Goal: Book appointment/travel/reservation

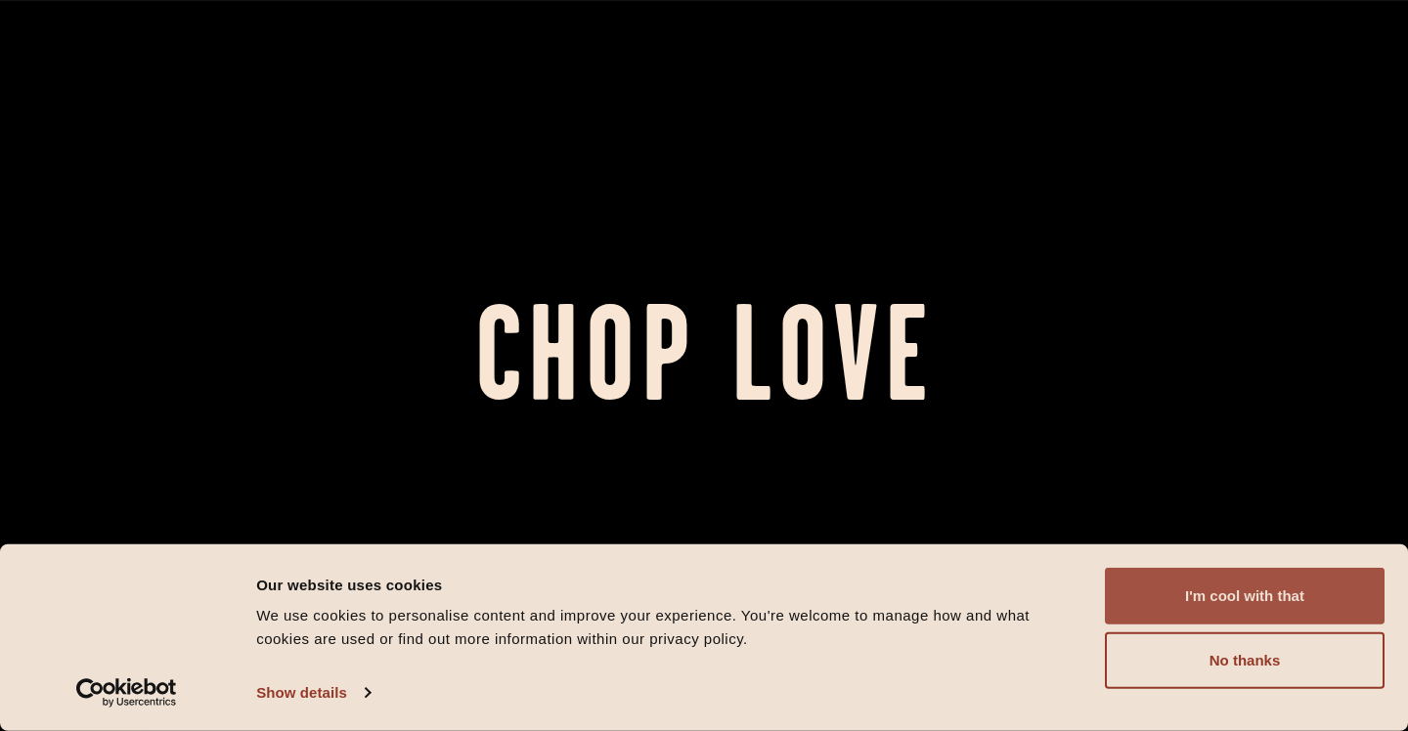
click at [1172, 590] on button "I'm cool with that" at bounding box center [1245, 596] width 280 height 57
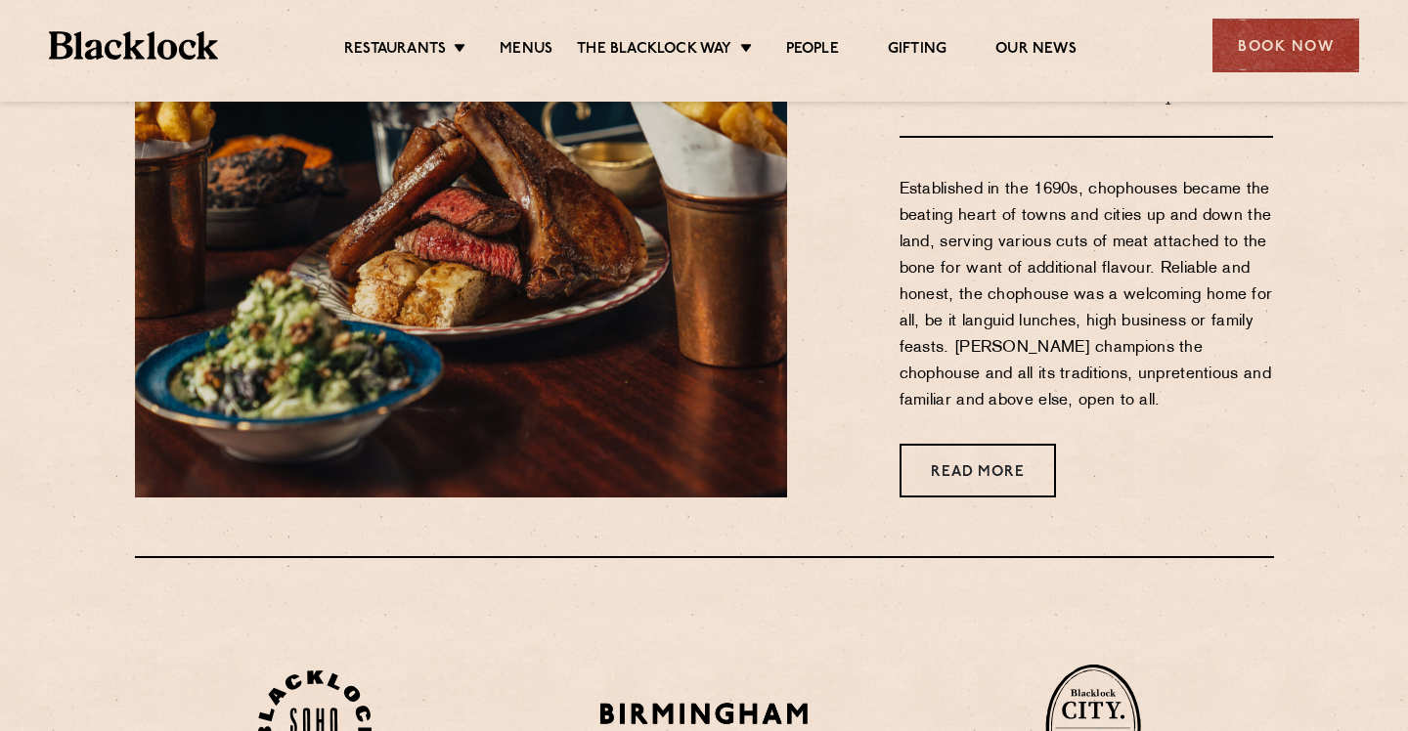
scroll to position [901, 0]
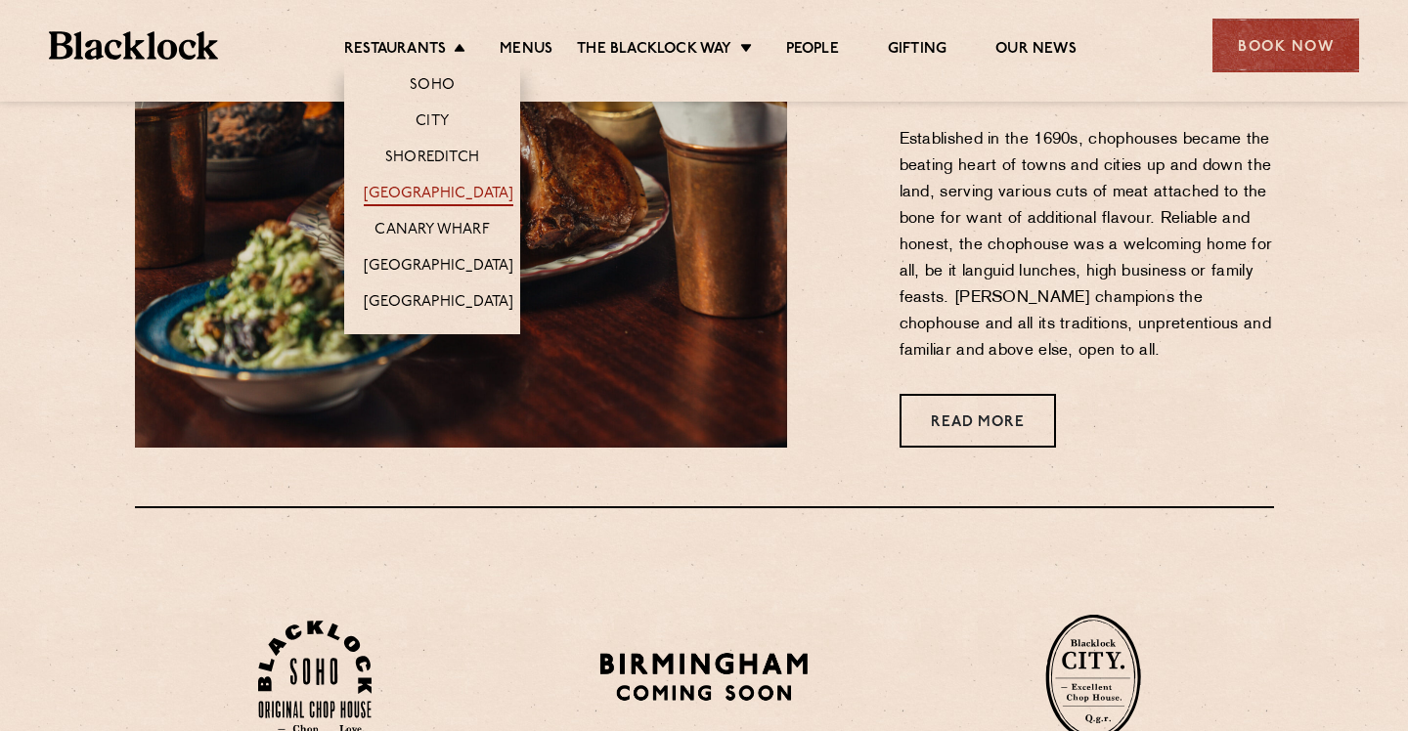
click at [434, 187] on link "[GEOGRAPHIC_DATA]" at bounding box center [439, 196] width 150 height 22
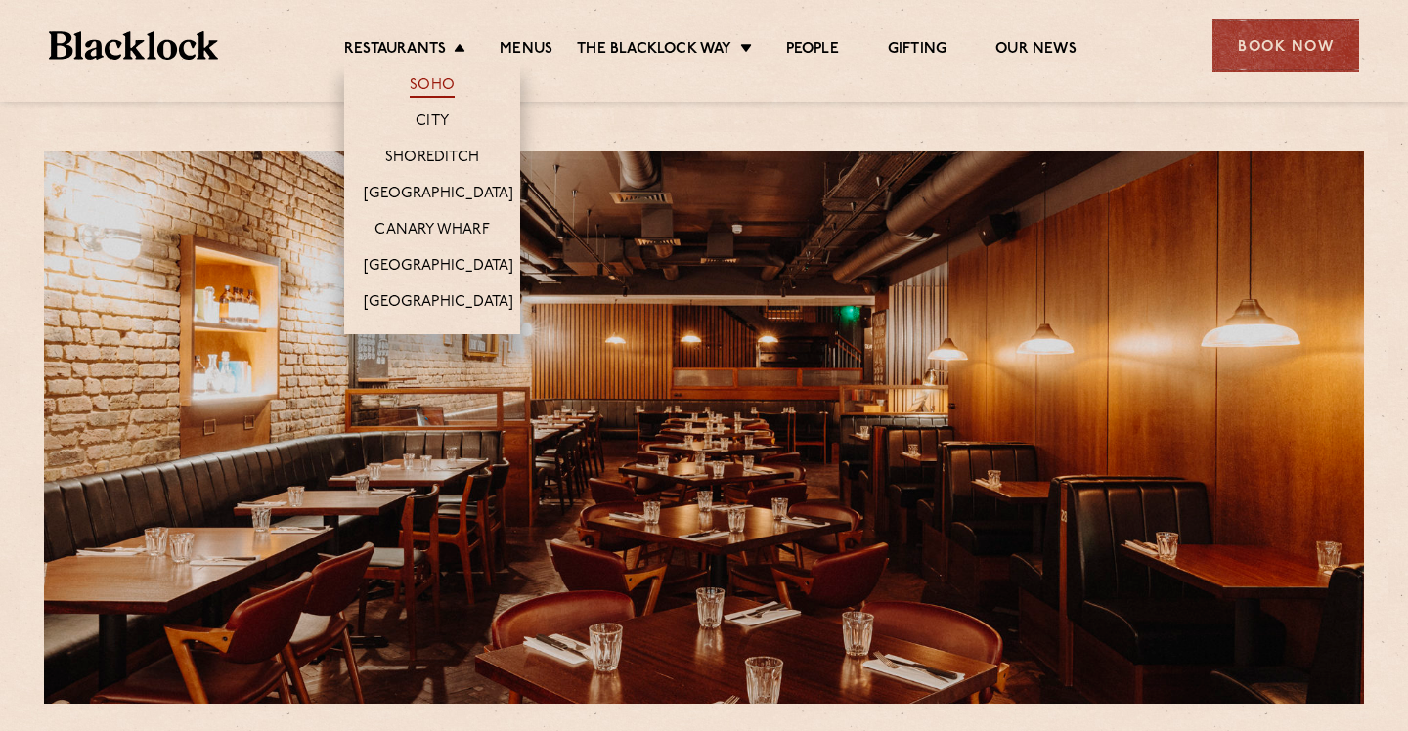
click at [430, 82] on link "Soho" at bounding box center [432, 87] width 45 height 22
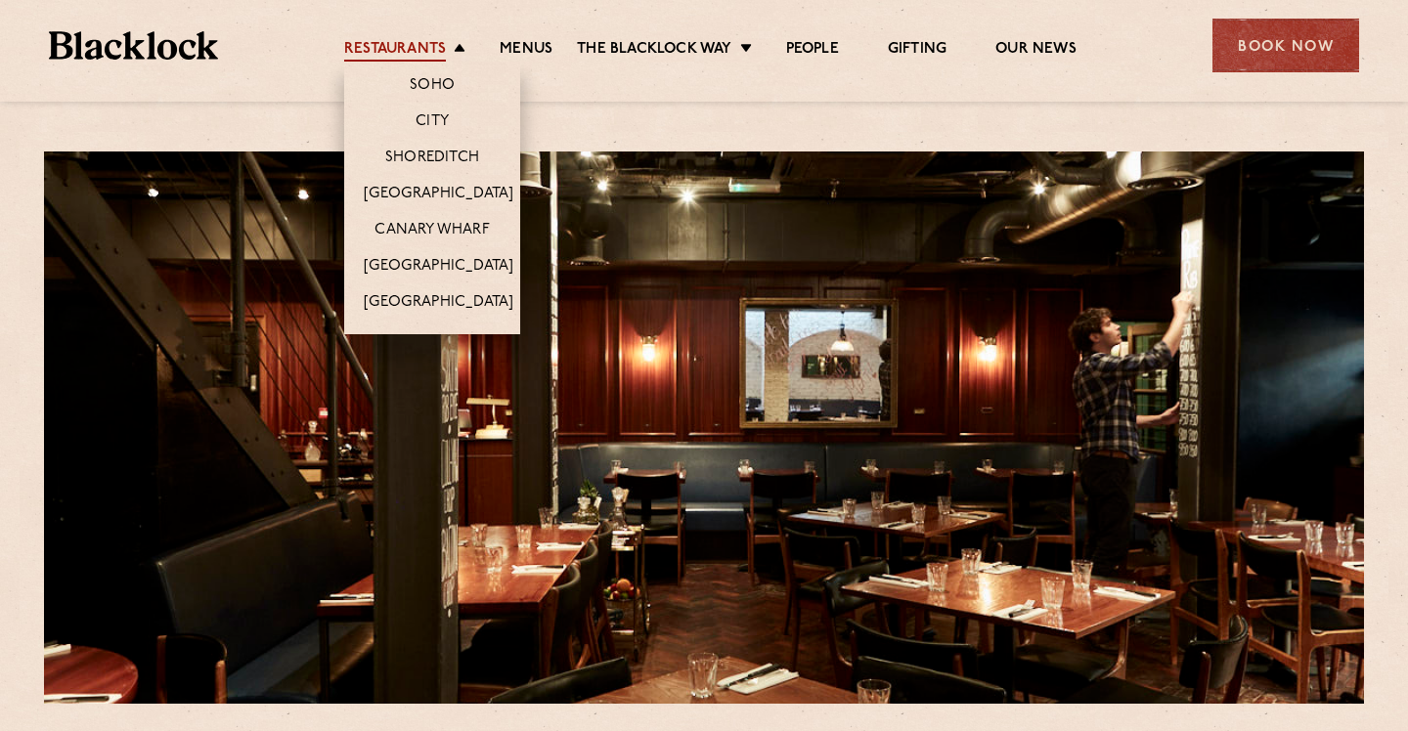
click at [438, 58] on link "Restaurants" at bounding box center [395, 51] width 102 height 22
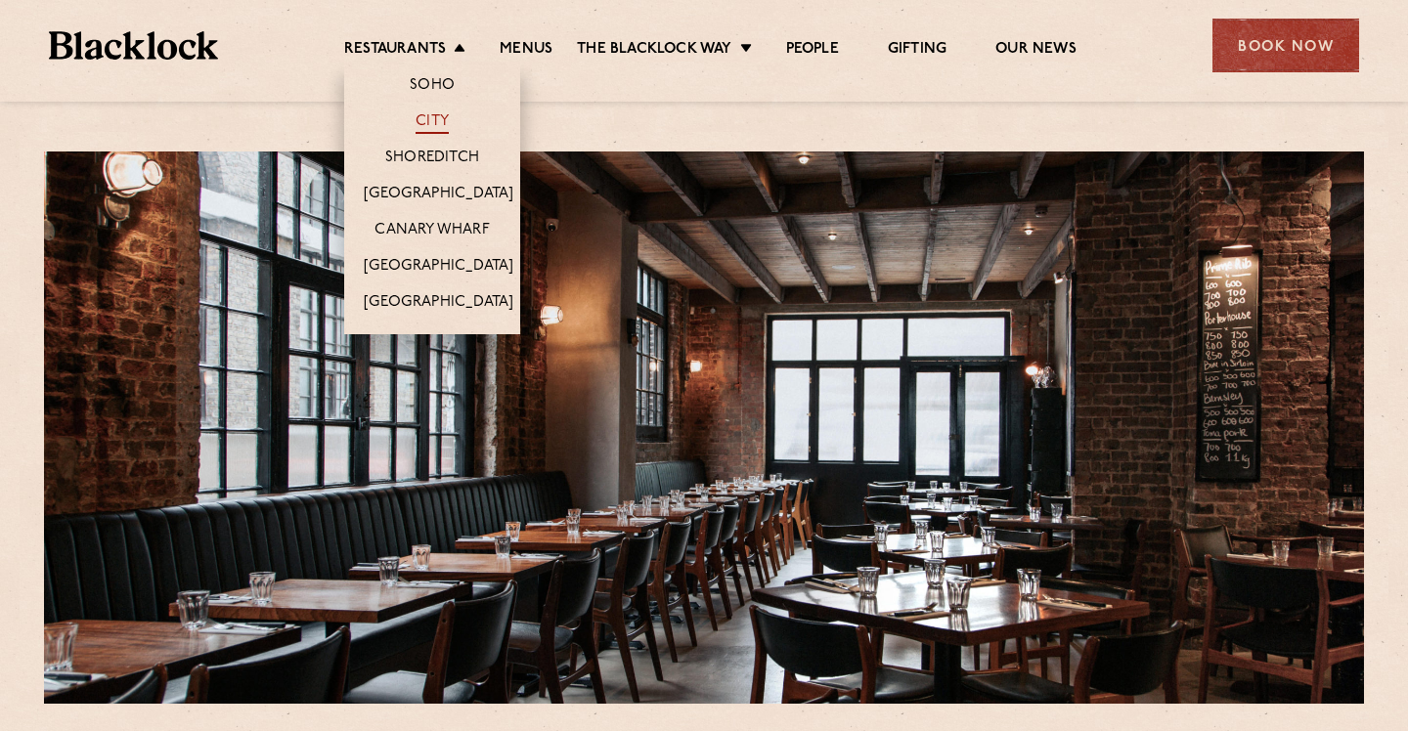
click at [430, 128] on link "City" at bounding box center [432, 123] width 33 height 22
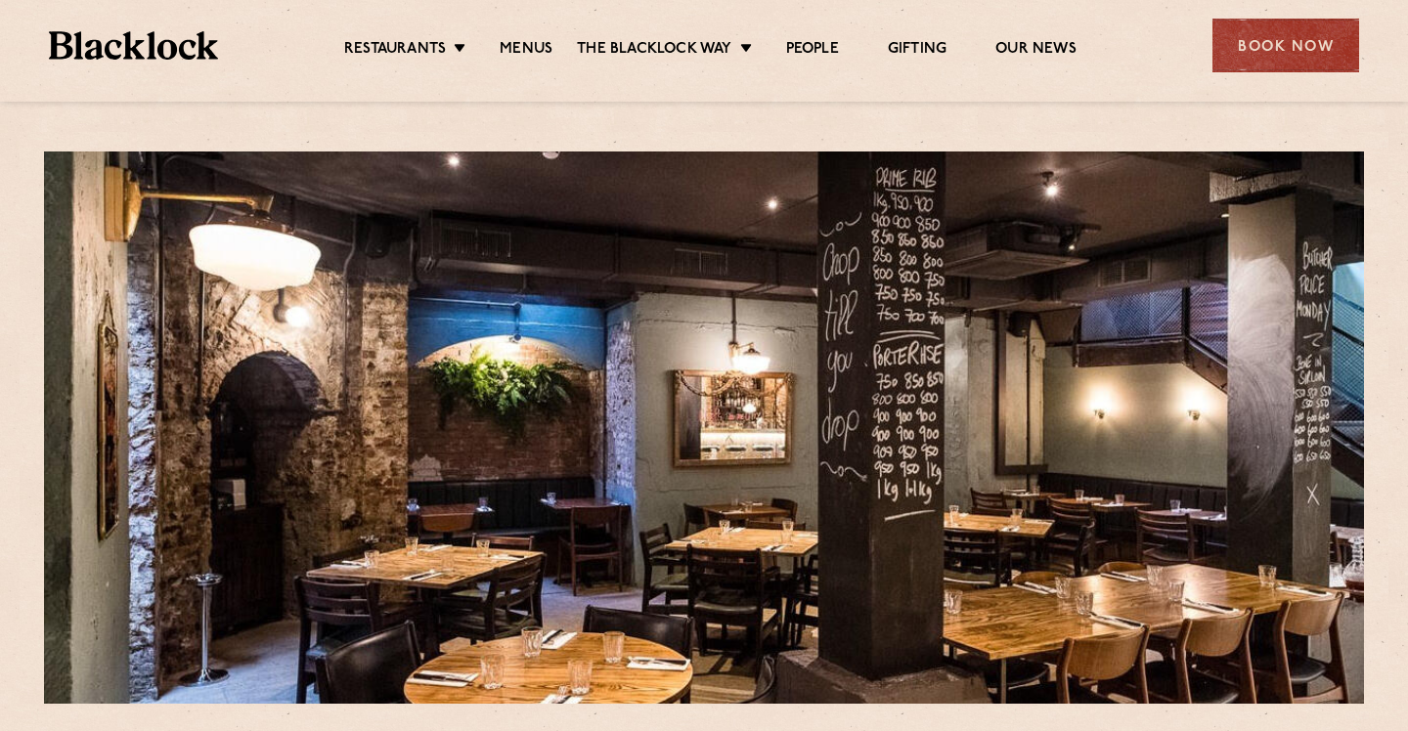
scroll to position [38, 0]
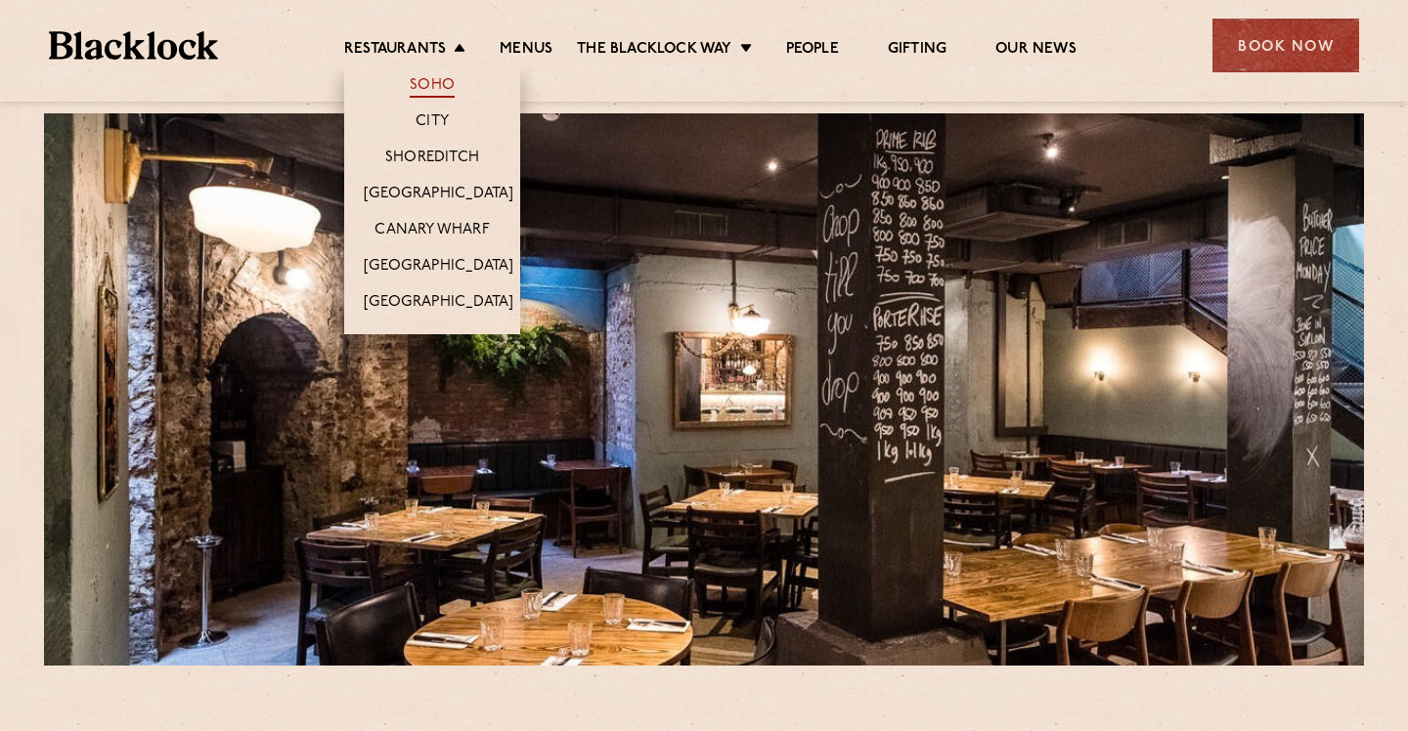
click at [433, 79] on link "Soho" at bounding box center [432, 87] width 45 height 22
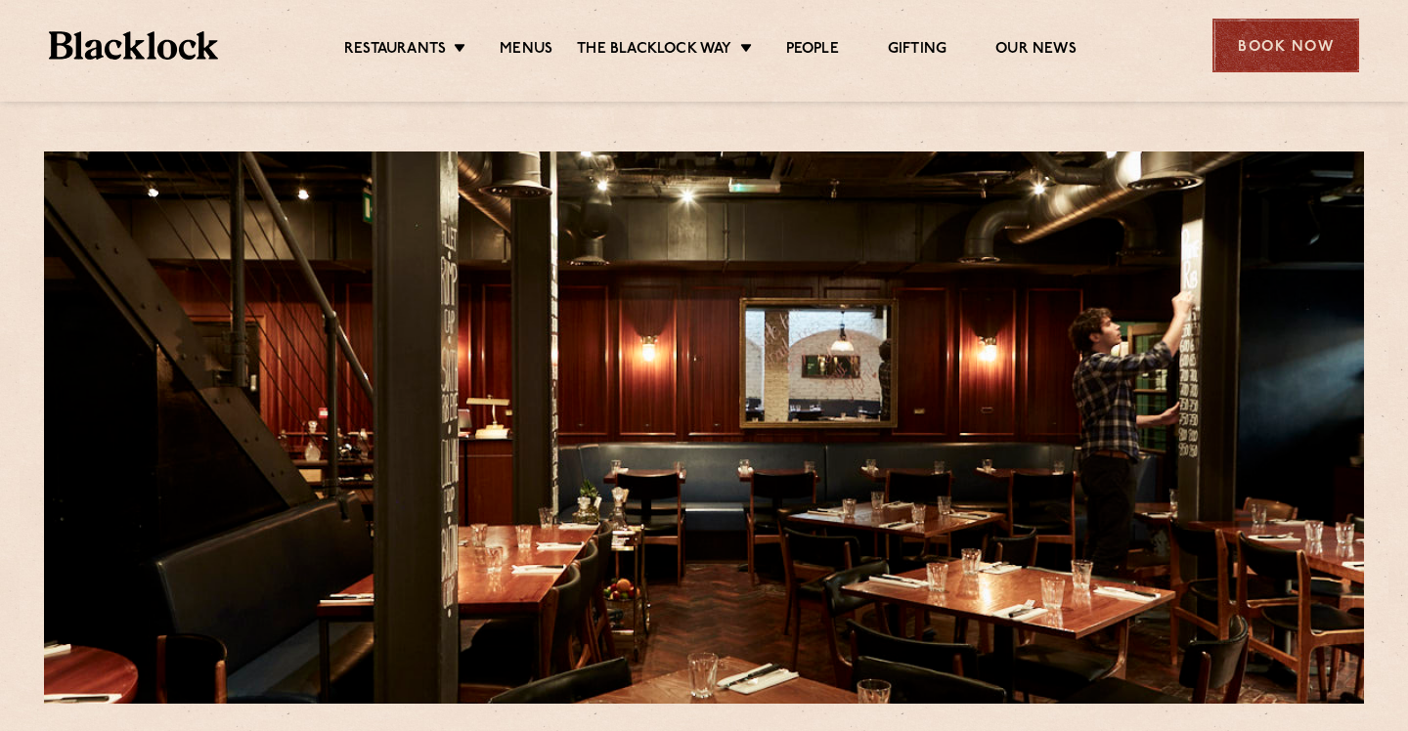
click at [1284, 50] on div "Book Now" at bounding box center [1286, 46] width 147 height 54
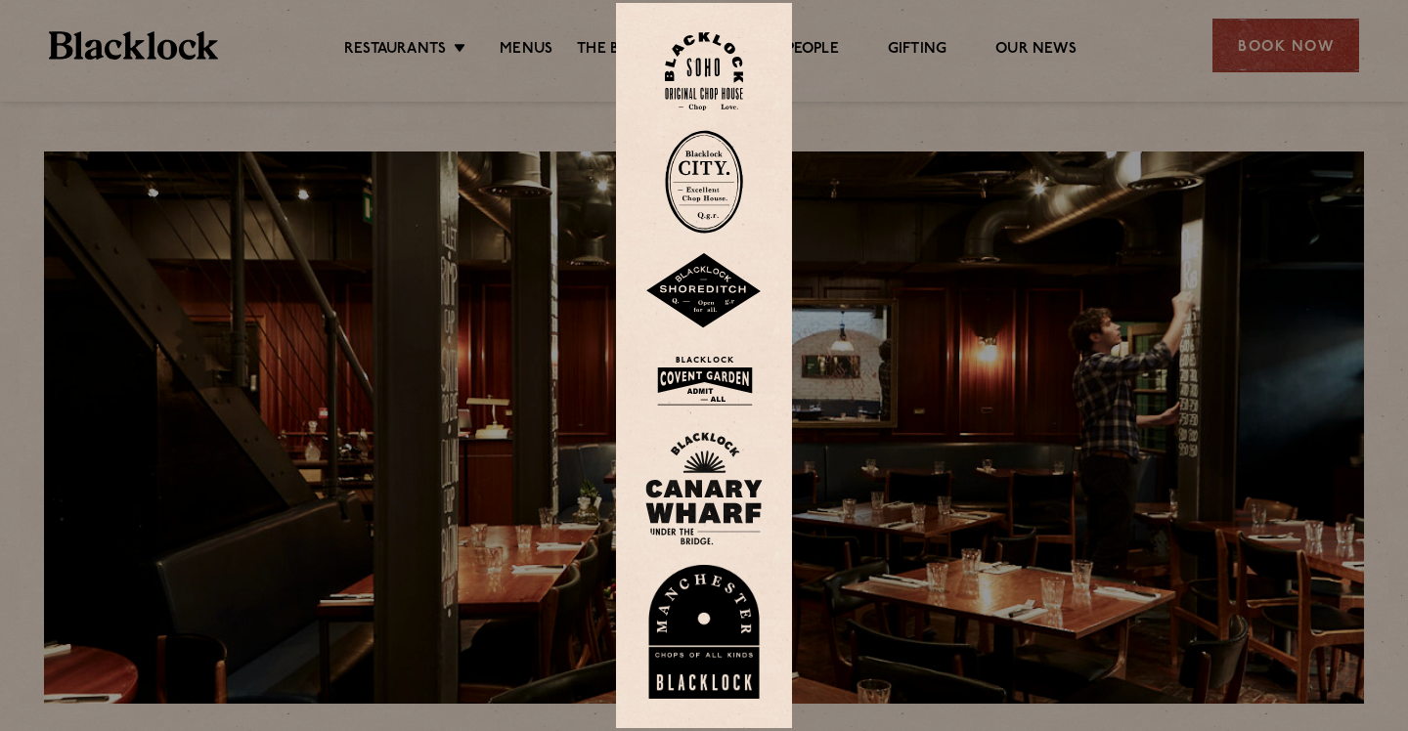
click at [718, 89] on img at bounding box center [704, 71] width 78 height 79
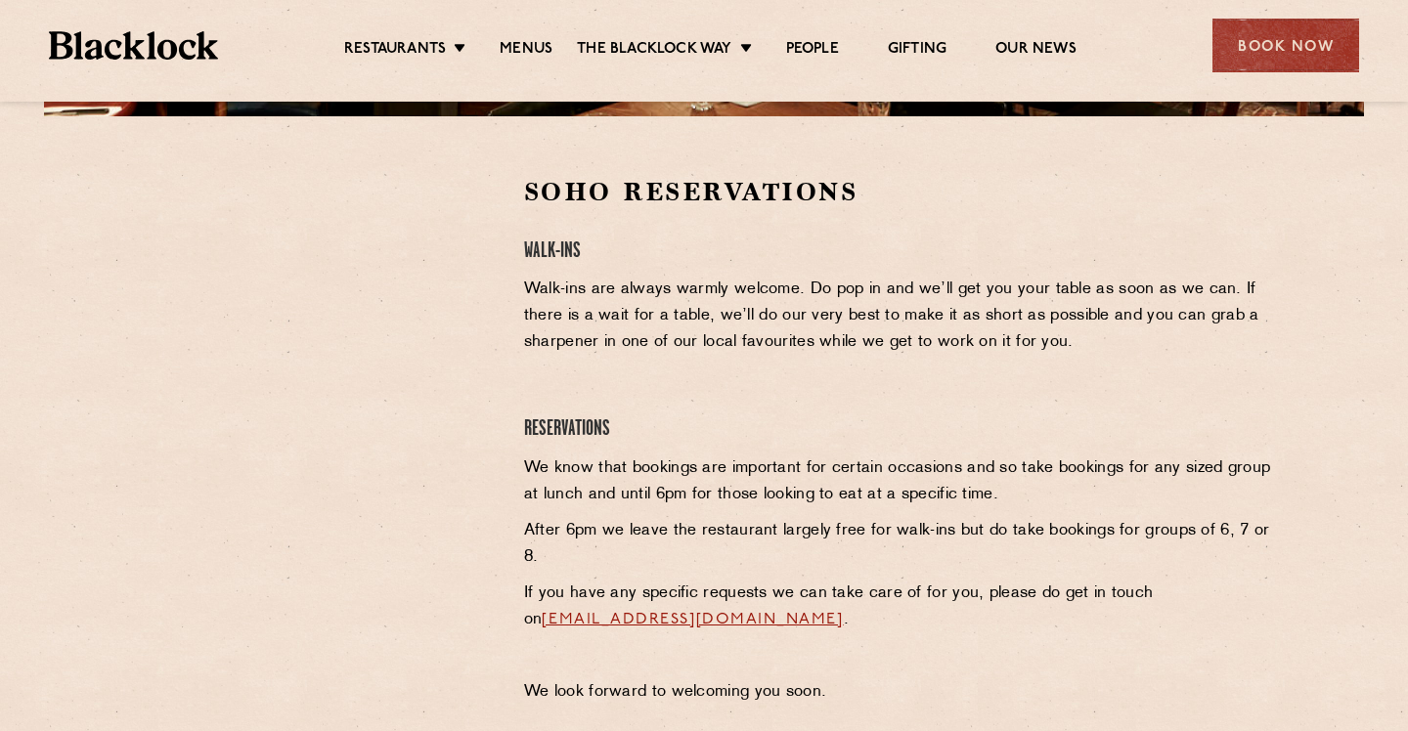
scroll to position [592, 0]
